Goal: Task Accomplishment & Management: Manage account settings

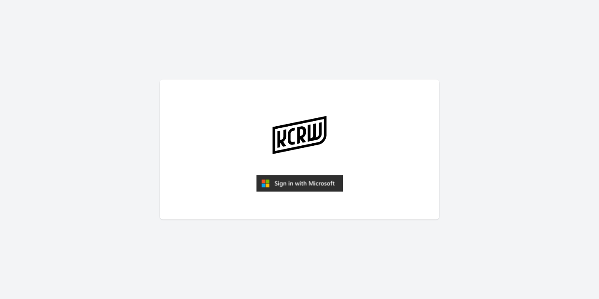
click at [302, 181] on img "submit" at bounding box center [299, 183] width 87 height 17
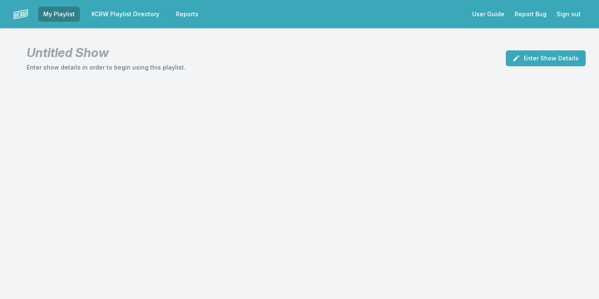
click at [181, 11] on link "Reports" at bounding box center [187, 14] width 32 height 15
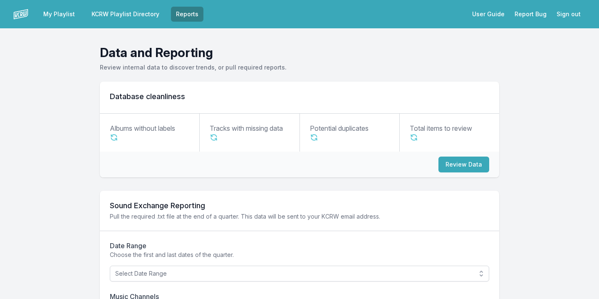
click at [157, 12] on link "KCRW Playlist Directory" at bounding box center [126, 14] width 78 height 15
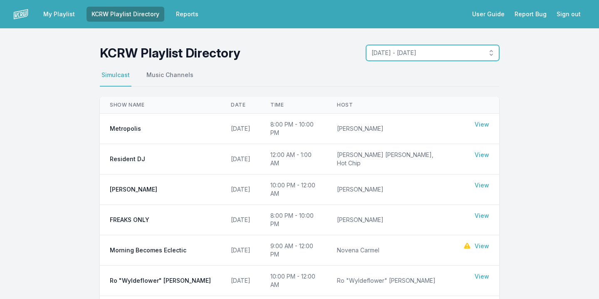
click at [435, 56] on span "October 6, 2025 - October 12, 2025" at bounding box center [426, 53] width 111 height 8
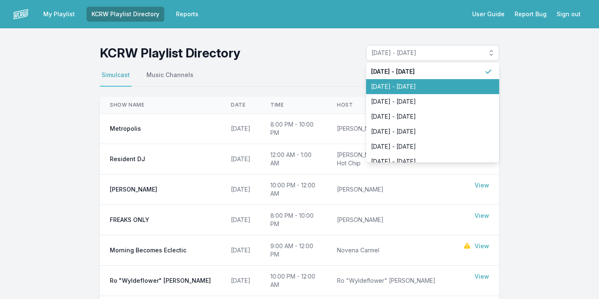
click at [421, 86] on span "September 29, 2025 - October 5, 2025" at bounding box center [427, 86] width 113 height 8
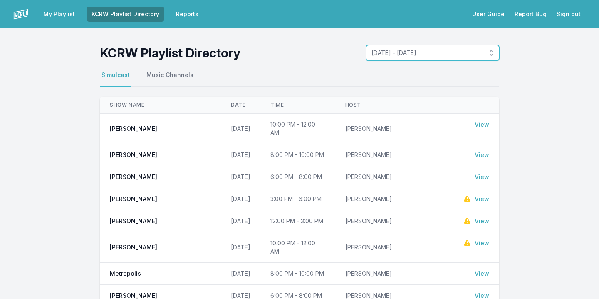
scroll to position [382, 0]
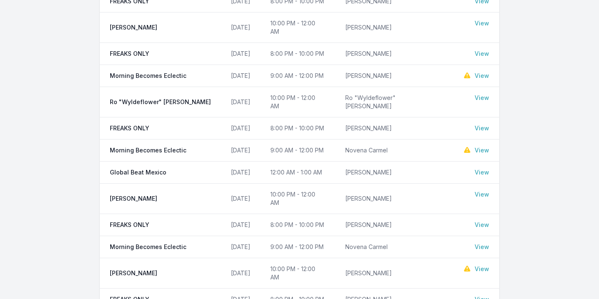
click at [484, 265] on link "View" at bounding box center [482, 269] width 15 height 8
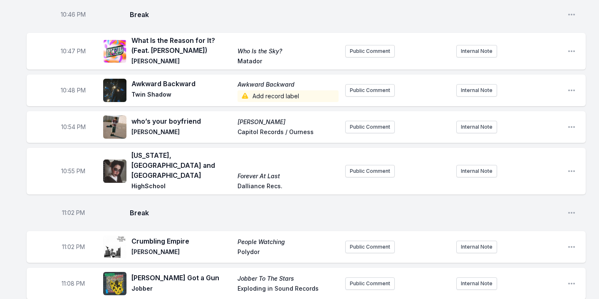
scroll to position [608, 0]
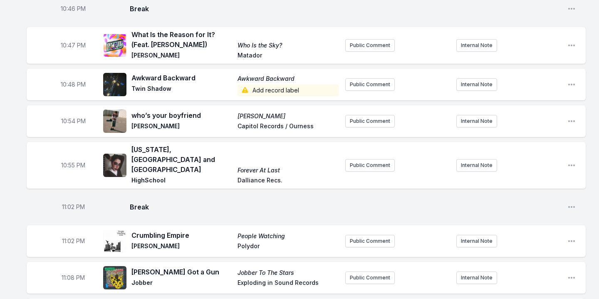
click at [257, 84] on span "Add record label" at bounding box center [287, 90] width 101 height 12
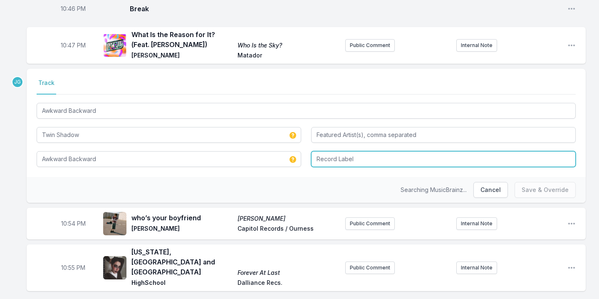
click at [346, 151] on input "Record Label" at bounding box center [443, 159] width 265 height 16
type input "Dom Recs"
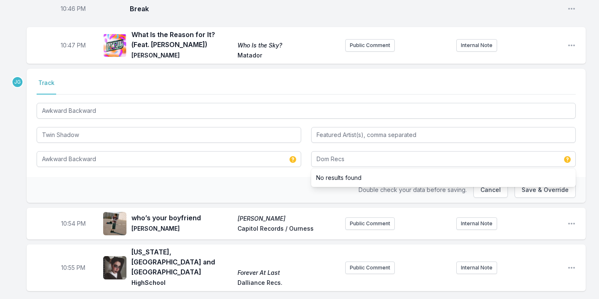
click at [288, 162] on div "Select a tab Track Track Awkward Backward Twin Shadow Awkward Backward Dom Recs…" at bounding box center [306, 123] width 559 height 108
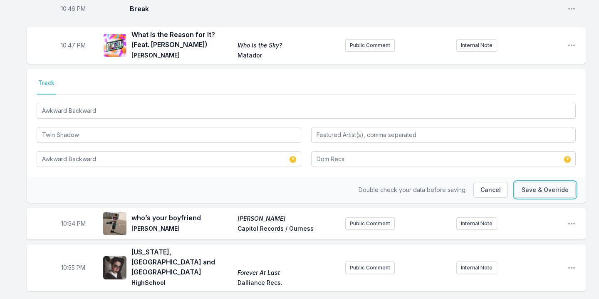
click at [560, 182] on button "Save & Override" at bounding box center [544, 190] width 61 height 16
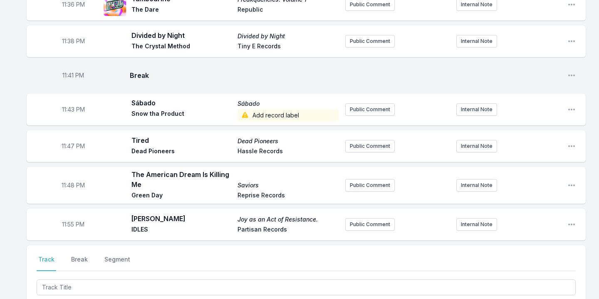
scroll to position [1186, 0]
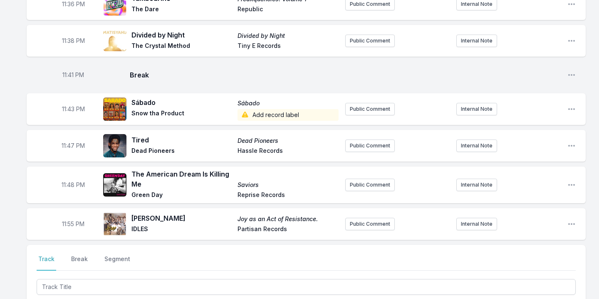
click at [285, 109] on span "Add record label" at bounding box center [287, 115] width 101 height 12
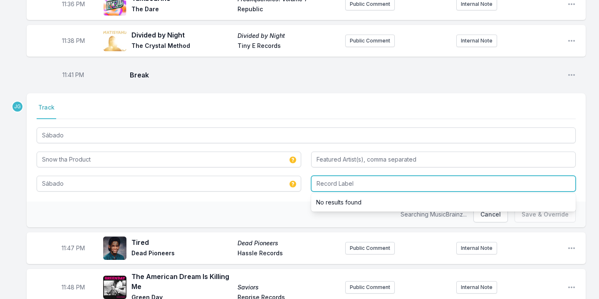
click at [340, 176] on input "Record Label" at bounding box center [443, 184] width 265 height 16
type input "Snow Tha Product"
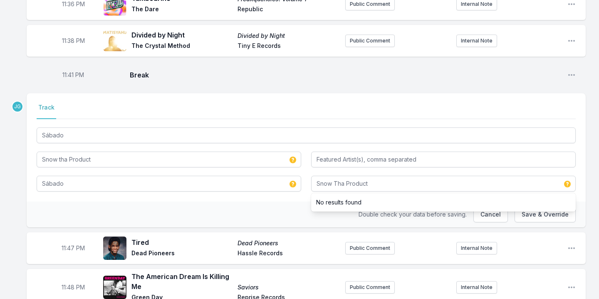
click at [294, 160] on div "Select a tab Track Track Sábado Snow tha Product Sábado Snow Tha Product No res…" at bounding box center [306, 147] width 559 height 108
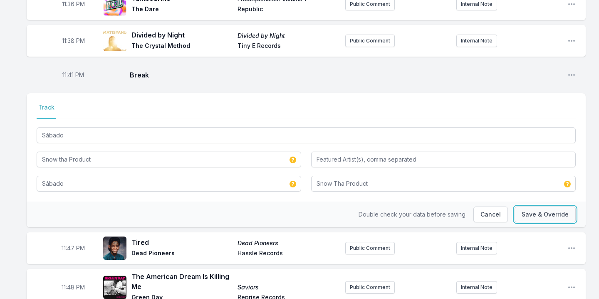
click at [564, 206] on button "Save & Override" at bounding box center [544, 214] width 61 height 16
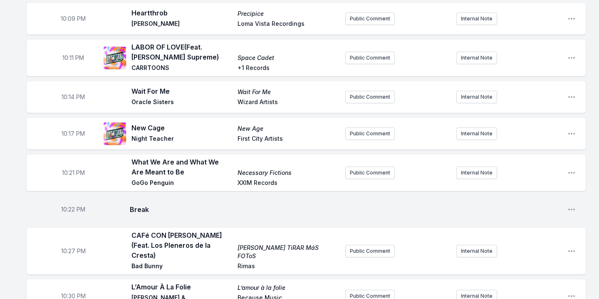
scroll to position [0, 0]
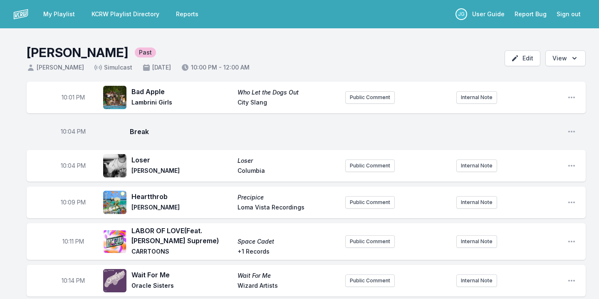
click at [143, 14] on link "KCRW Playlist Directory" at bounding box center [126, 14] width 78 height 15
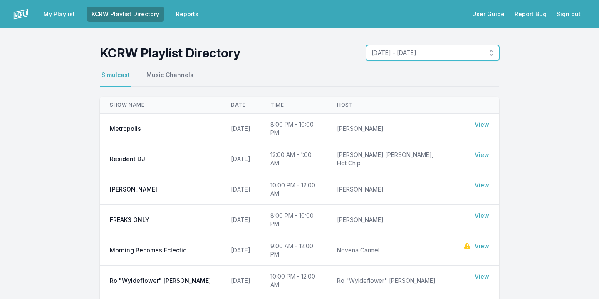
click at [397, 57] on span "October 6, 2025 - October 12, 2025" at bounding box center [426, 53] width 111 height 8
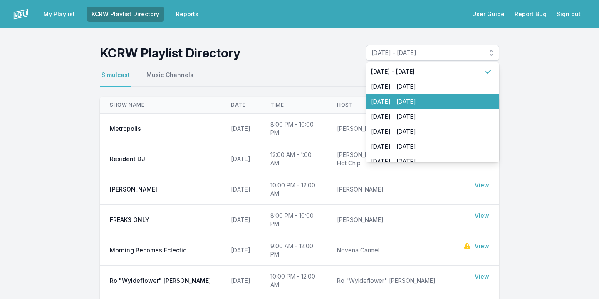
click at [410, 102] on span "September 22, 2025 - September 28, 2025" at bounding box center [427, 101] width 113 height 8
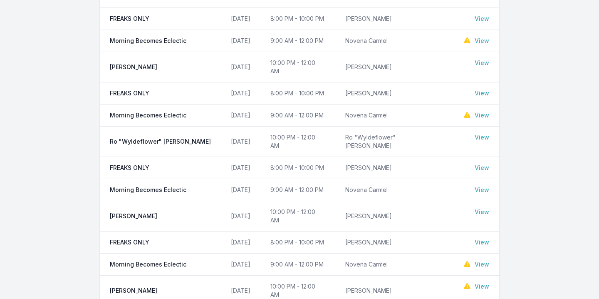
scroll to position [382, 0]
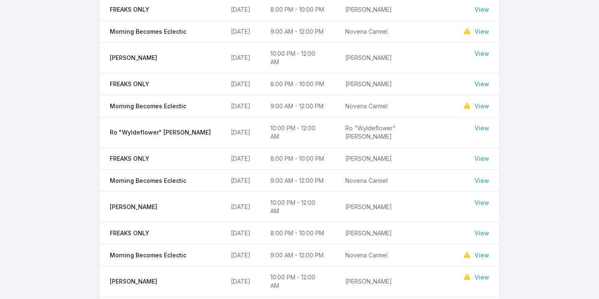
click at [484, 273] on link "View" at bounding box center [482, 277] width 15 height 8
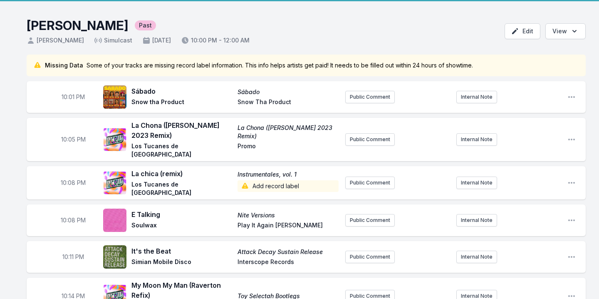
scroll to position [27, 0]
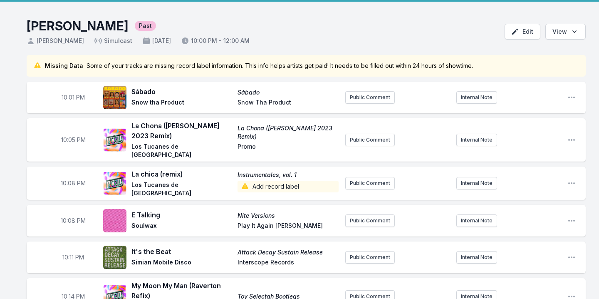
click at [293, 181] on span "Add record label" at bounding box center [287, 187] width 101 height 12
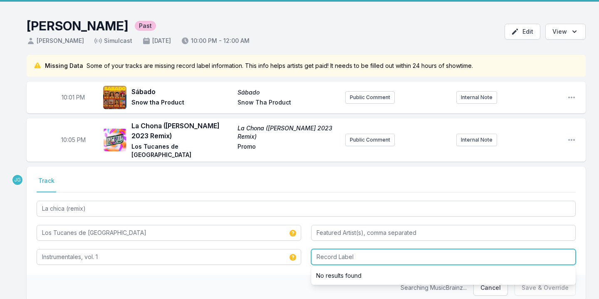
click at [345, 249] on input "Record Label" at bounding box center [443, 257] width 265 height 16
type input "[promo]"
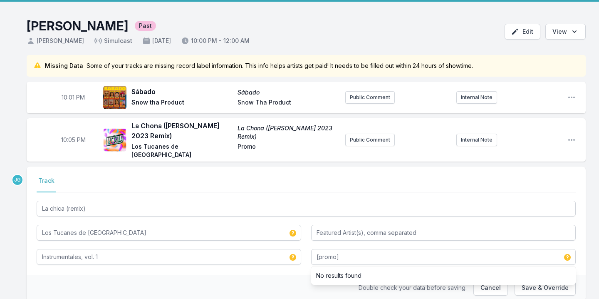
click at [235, 275] on div "Double check your data before saving. Cancel Save & Override" at bounding box center [306, 288] width 559 height 26
click at [537, 279] on button "Save & Override" at bounding box center [544, 287] width 61 height 16
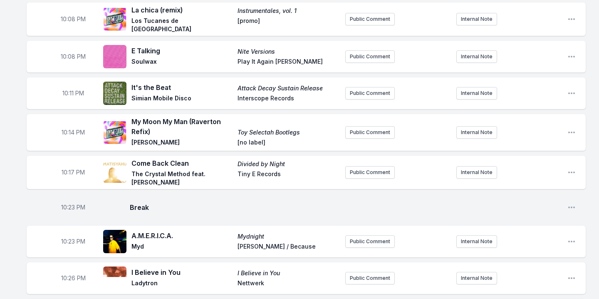
scroll to position [0, 0]
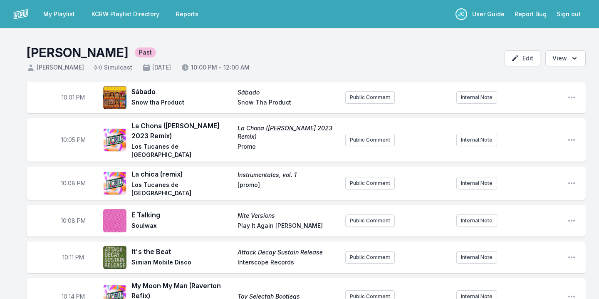
click at [133, 16] on link "KCRW Playlist Directory" at bounding box center [126, 14] width 78 height 15
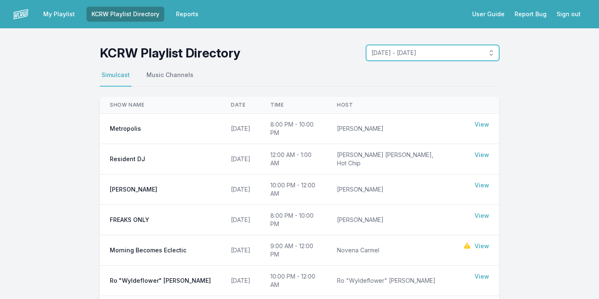
click at [412, 52] on span "October 6, 2025 - October 12, 2025" at bounding box center [426, 53] width 111 height 8
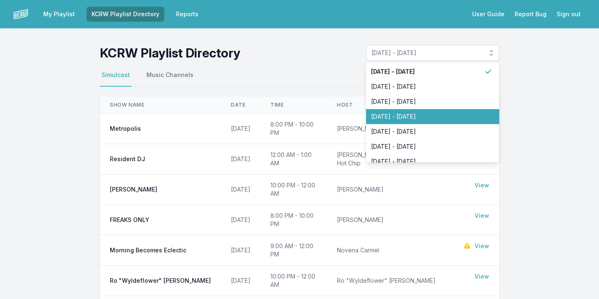
click at [408, 112] on li "September 15, 2025 - September 21, 2025" at bounding box center [432, 116] width 133 height 15
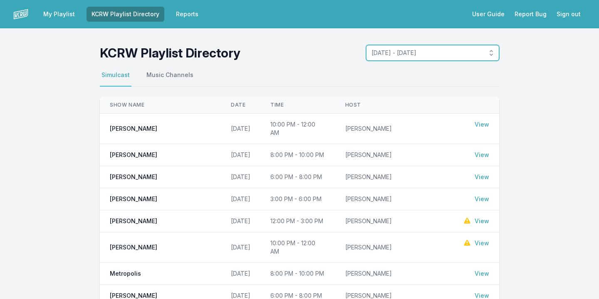
click at [437, 50] on span "September 15, 2025 - September 21, 2025" at bounding box center [426, 53] width 111 height 8
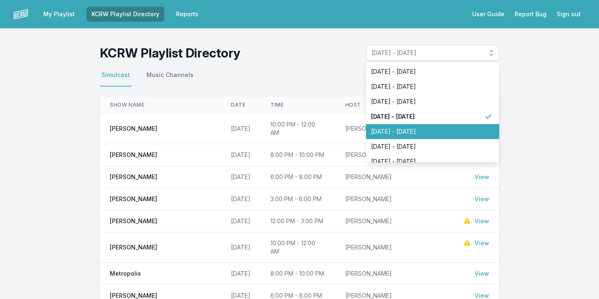
click at [413, 132] on span "September 8, 2025 - September 14, 2025" at bounding box center [427, 131] width 113 height 8
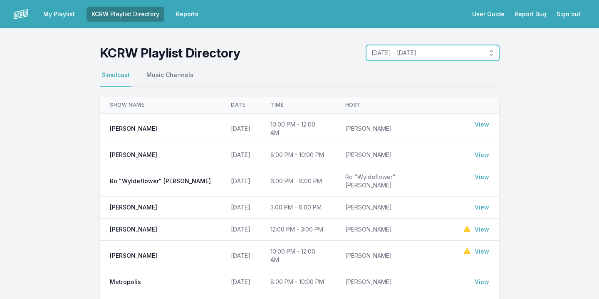
scroll to position [382, 0]
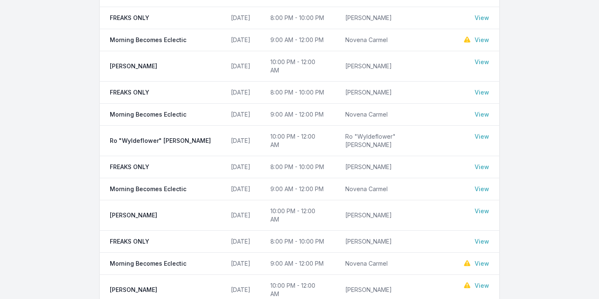
click at [487, 281] on link "View" at bounding box center [482, 285] width 15 height 8
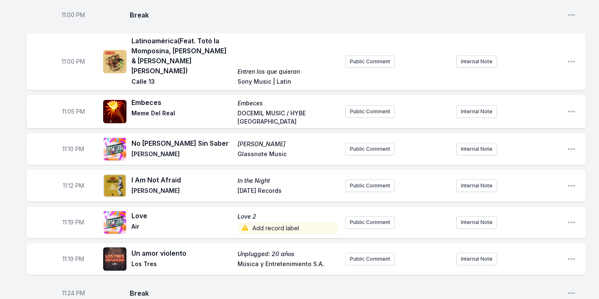
scroll to position [766, 0]
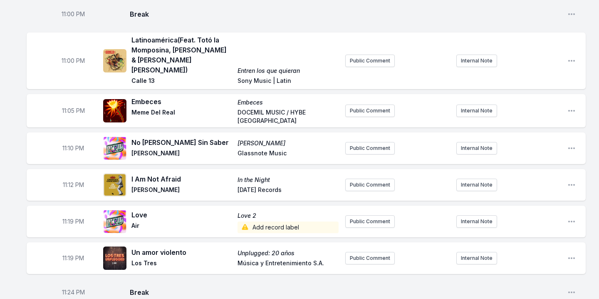
click at [272, 221] on span "Add record label" at bounding box center [287, 227] width 101 height 12
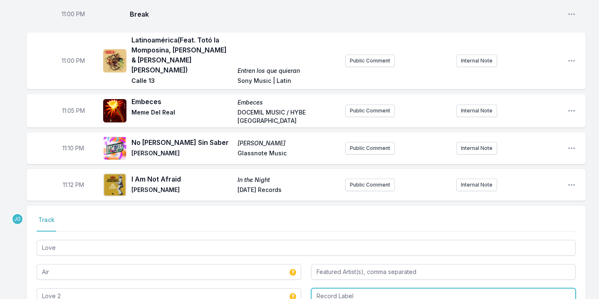
click at [332, 288] on input "Record Label" at bounding box center [443, 296] width 265 height 16
type input "AIrcheology"
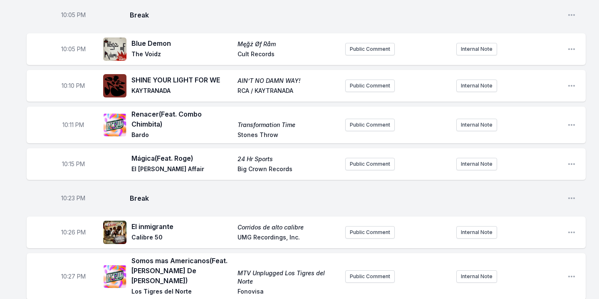
scroll to position [0, 0]
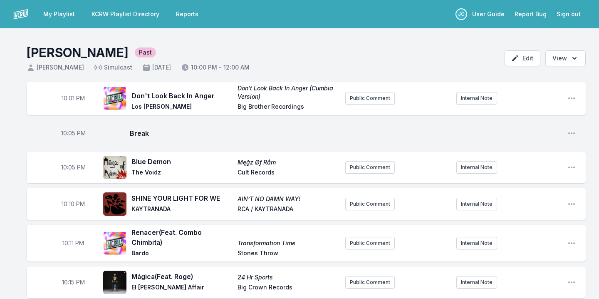
click at [132, 12] on link "KCRW Playlist Directory" at bounding box center [126, 14] width 78 height 15
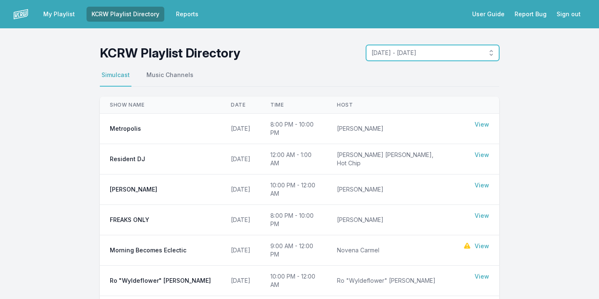
click at [373, 50] on span "October 6, 2025 - October 12, 2025" at bounding box center [426, 53] width 111 height 8
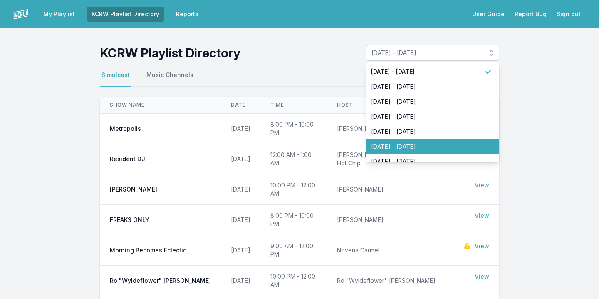
click at [397, 144] on span "September 1, 2025 - September 7, 2025" at bounding box center [427, 146] width 113 height 8
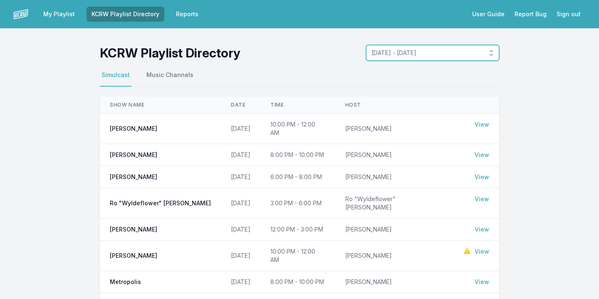
click at [408, 55] on span "September 1, 2025 - September 7, 2025" at bounding box center [426, 53] width 111 height 8
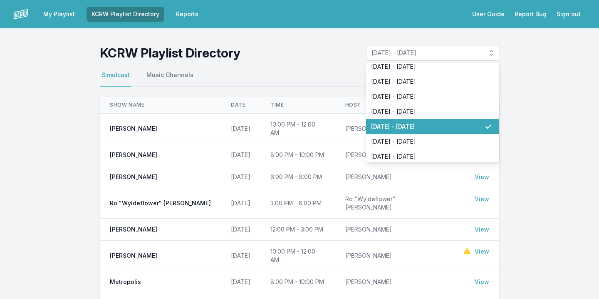
scroll to position [22, 0]
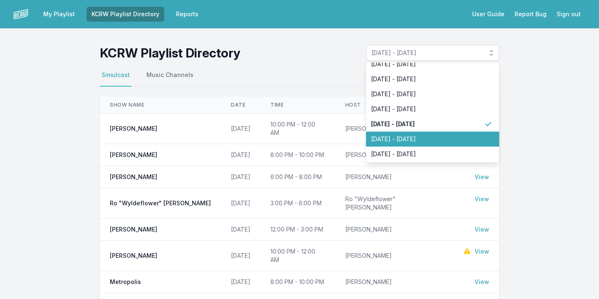
click at [396, 142] on span "August 25, 2025 - August 31, 2025" at bounding box center [427, 139] width 113 height 8
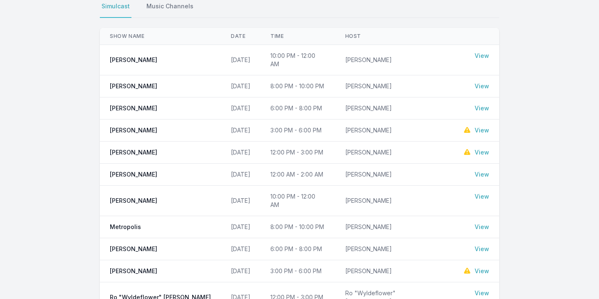
scroll to position [0, 0]
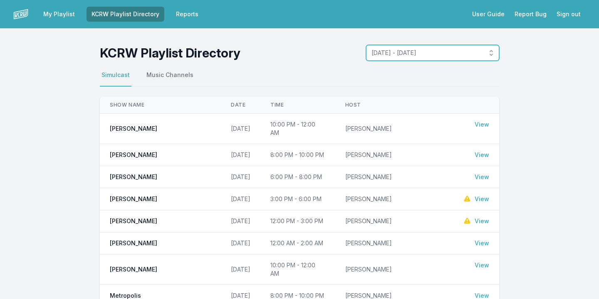
click at [403, 54] on span "August 25, 2025 - August 31, 2025" at bounding box center [426, 53] width 111 height 8
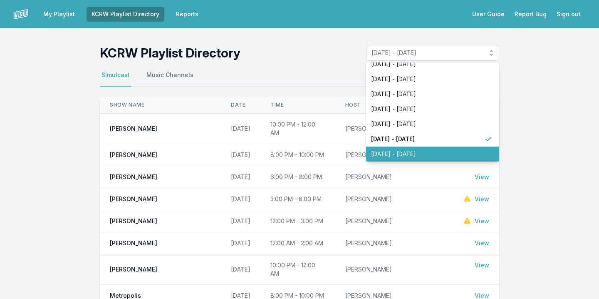
click at [395, 150] on span "August 18, 2025 - August 24, 2025" at bounding box center [427, 154] width 113 height 8
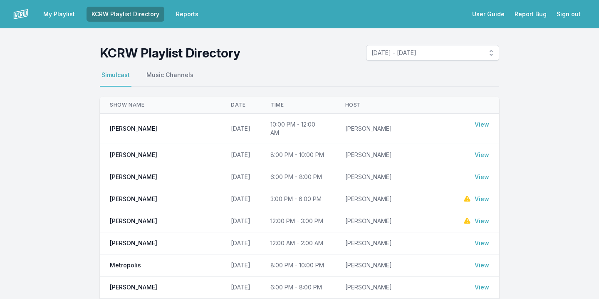
click at [17, 14] on img at bounding box center [20, 14] width 15 height 15
